Goal: Navigation & Orientation: Understand site structure

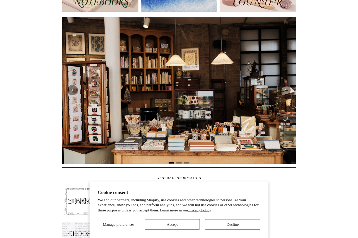
scroll to position [90, 0]
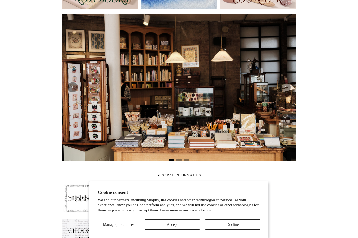
click at [237, 229] on button "Decline" at bounding box center [232, 224] width 55 height 10
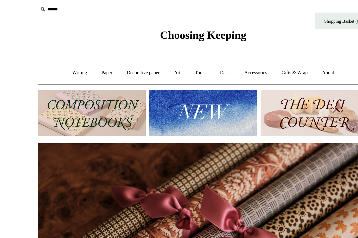
scroll to position [0, 467]
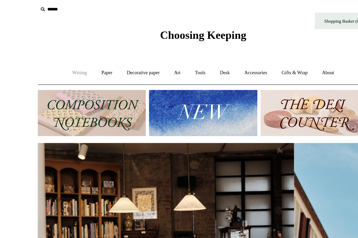
click at [82, 50] on link "Writing +" at bounding box center [92, 54] width 20 height 14
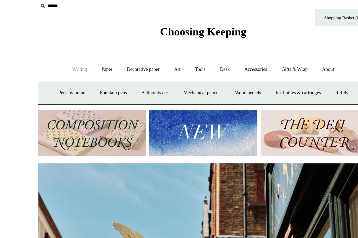
scroll to position [0, 233]
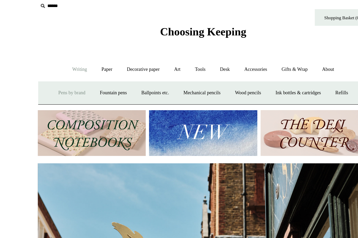
click at [72, 67] on link "Pens by brand +" at bounding box center [86, 71] width 29 height 14
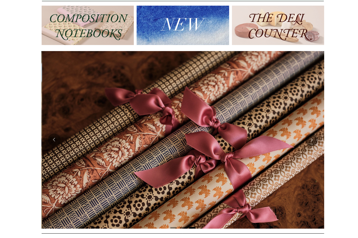
scroll to position [0, 0]
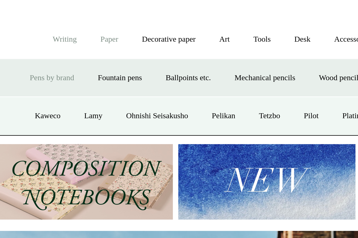
click at [102, 47] on link "Paper +" at bounding box center [110, 54] width 17 height 14
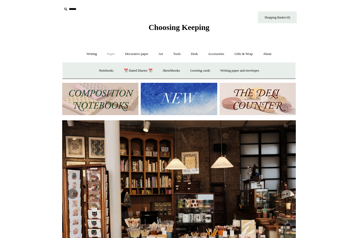
click at [110, 54] on link "Paper -" at bounding box center [110, 54] width 17 height 14
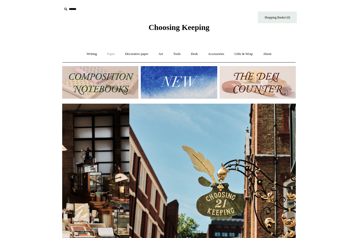
click at [109, 54] on link "Paper +" at bounding box center [110, 54] width 17 height 14
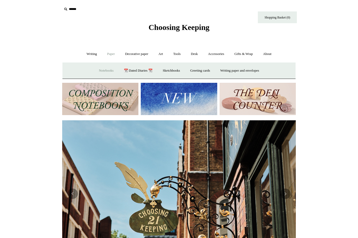
click at [100, 73] on link "Notebooks +" at bounding box center [106, 71] width 24 height 14
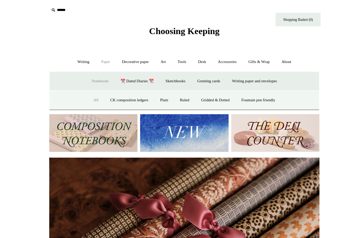
click at [96, 87] on link "All" at bounding box center [103, 87] width 14 height 14
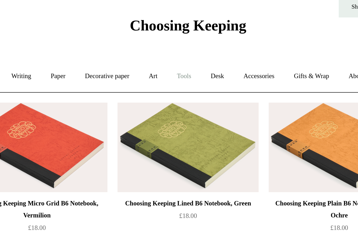
click at [168, 47] on link "Tools +" at bounding box center [176, 54] width 17 height 14
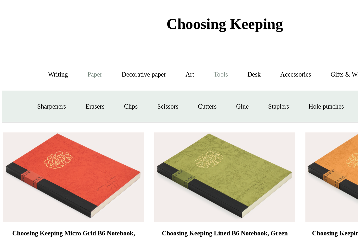
click at [102, 47] on link "Paper +" at bounding box center [110, 54] width 17 height 14
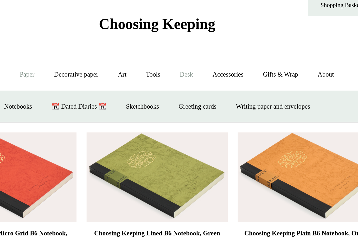
click at [186, 47] on link "Desk +" at bounding box center [194, 54] width 16 height 14
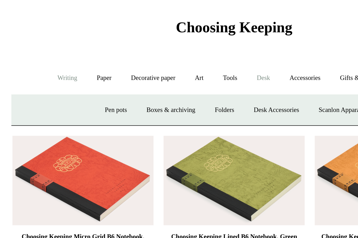
click at [82, 47] on link "Writing +" at bounding box center [92, 54] width 20 height 14
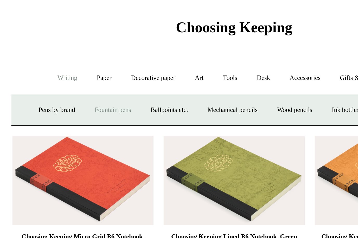
click at [101, 64] on link "Fountain pens +" at bounding box center [115, 71] width 28 height 14
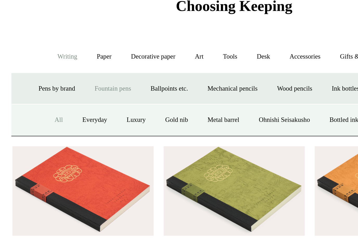
click at [80, 80] on link "All" at bounding box center [87, 87] width 14 height 14
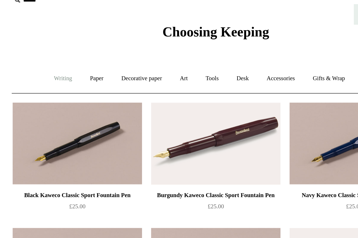
click at [82, 47] on link "Writing +" at bounding box center [92, 54] width 20 height 14
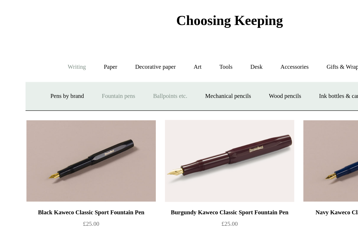
click at [130, 64] on link "Ballpoints etc. +" at bounding box center [144, 71] width 29 height 14
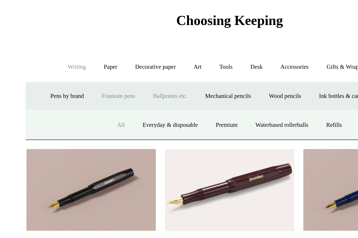
click at [110, 80] on link "All" at bounding box center [117, 87] width 14 height 14
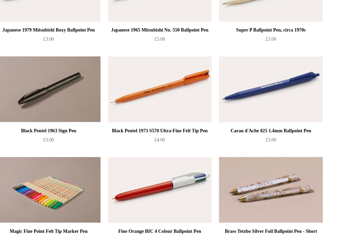
scroll to position [998, 0]
